Goal: Task Accomplishment & Management: Use online tool/utility

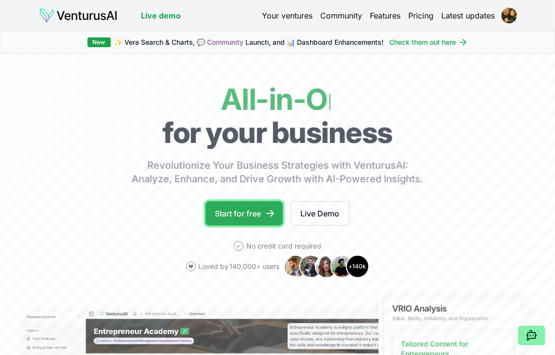
click at [262, 218] on link "Start for free" at bounding box center [243, 213] width 77 height 24
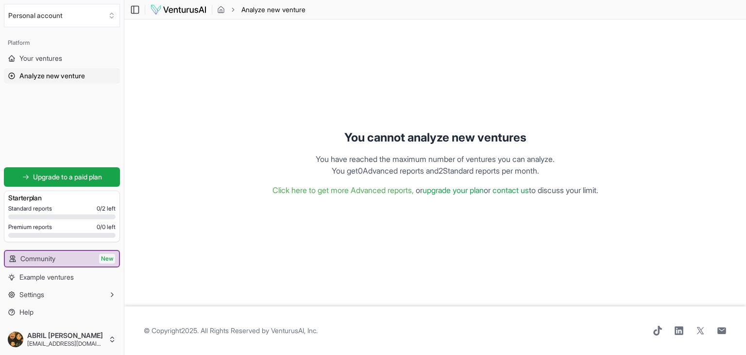
drag, startPoint x: 212, startPoint y: 206, endPoint x: 302, endPoint y: 266, distance: 108.3
drag, startPoint x: 302, startPoint y: 266, endPoint x: 56, endPoint y: 112, distance: 290.7
click at [56, 112] on div "Platform Your ventures Analyze new venture Get started for free Upgrade to a pa…" at bounding box center [62, 177] width 124 height 292
drag, startPoint x: 188, startPoint y: 0, endPoint x: 253, endPoint y: 232, distance: 240.7
click at [253, 232] on div "You cannot analyze new ventures You have reached the maximum number of ventures…" at bounding box center [435, 162] width 606 height 271
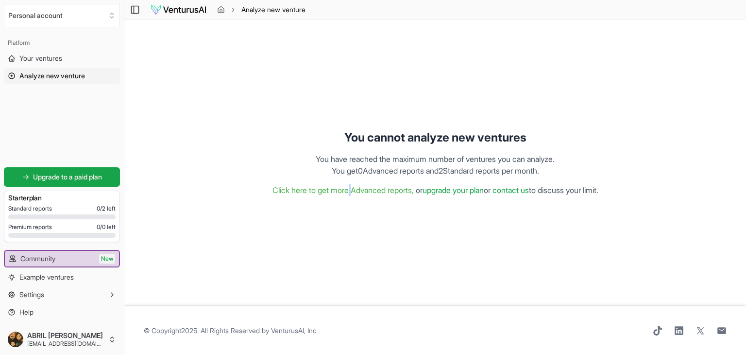
drag, startPoint x: 253, startPoint y: 232, endPoint x: 342, endPoint y: 257, distance: 92.6
click at [340, 258] on div "You cannot analyze new ventures You have reached the maximum number of ventures…" at bounding box center [435, 162] width 606 height 271
click at [484, 14] on div "Toggle Sidebar Analyze new venture" at bounding box center [435, 10] width 622 height 12
drag, startPoint x: 487, startPoint y: 3, endPoint x: 359, endPoint y: 83, distance: 150.3
click at [359, 83] on div "You cannot analyze new ventures You have reached the maximum number of ventures…" at bounding box center [435, 162] width 606 height 271
